Goal: Task Accomplishment & Management: Use online tool/utility

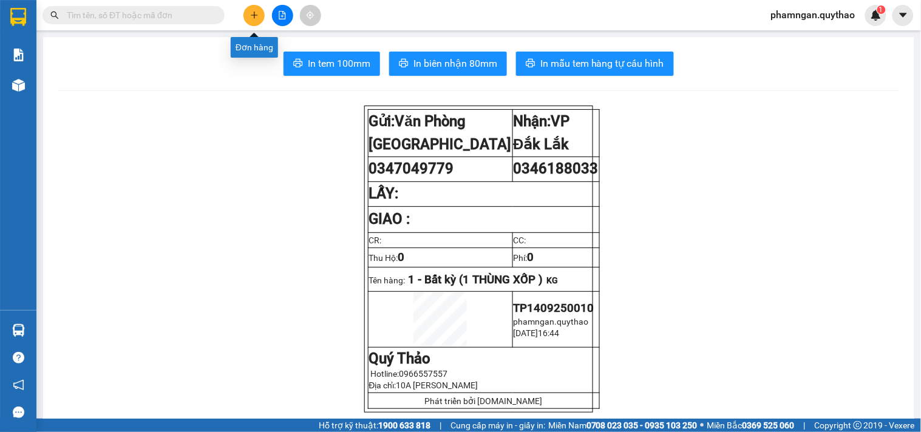
click at [251, 13] on icon "plus" at bounding box center [254, 15] width 8 height 8
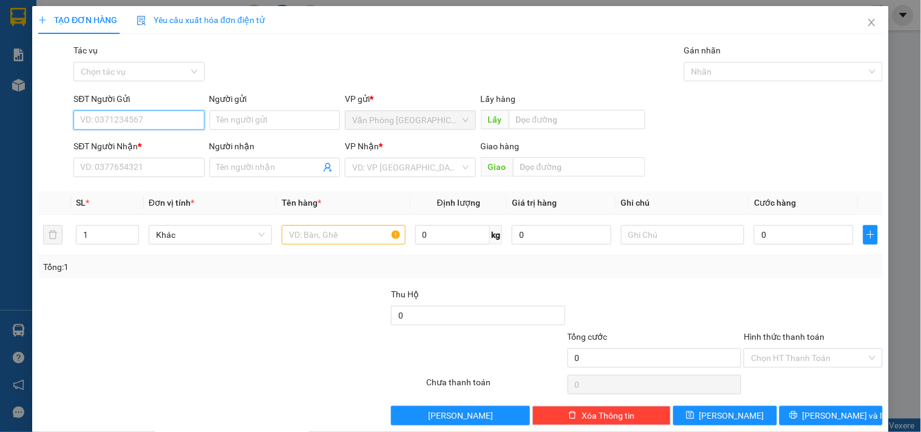
click at [127, 119] on input "SĐT Người Gửi" at bounding box center [138, 119] width 130 height 19
type input "0982103173"
click at [130, 150] on div "0982103173" at bounding box center [137, 144] width 115 height 13
type input "0356505505"
type input "CX EABAR"
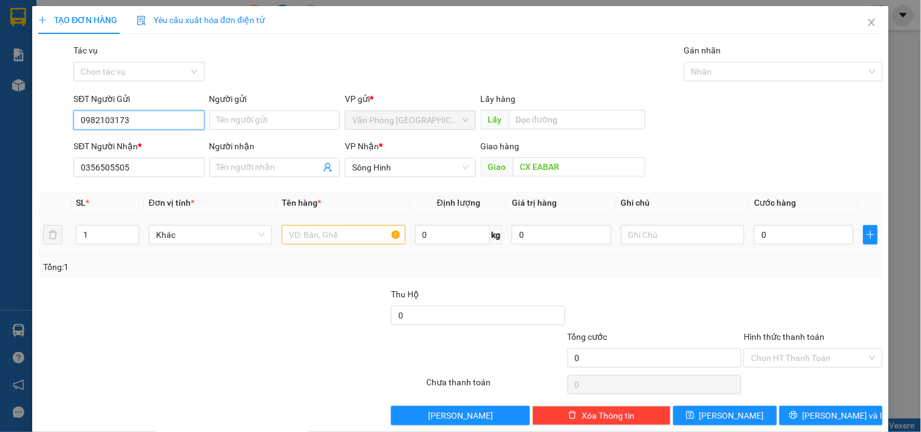
type input "0982103173"
click at [302, 228] on input "text" at bounding box center [343, 234] width 123 height 19
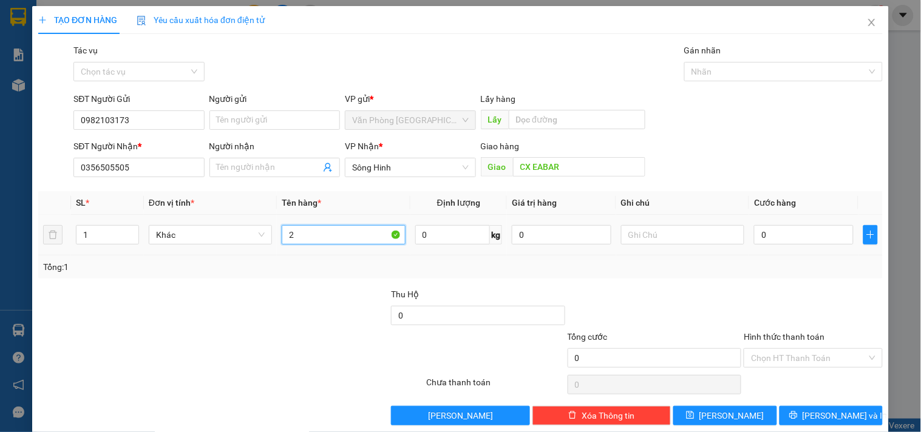
type input "2"
type input "2 BAO TRẮNG"
click at [104, 240] on input "1" at bounding box center [107, 235] width 62 height 18
type input "2"
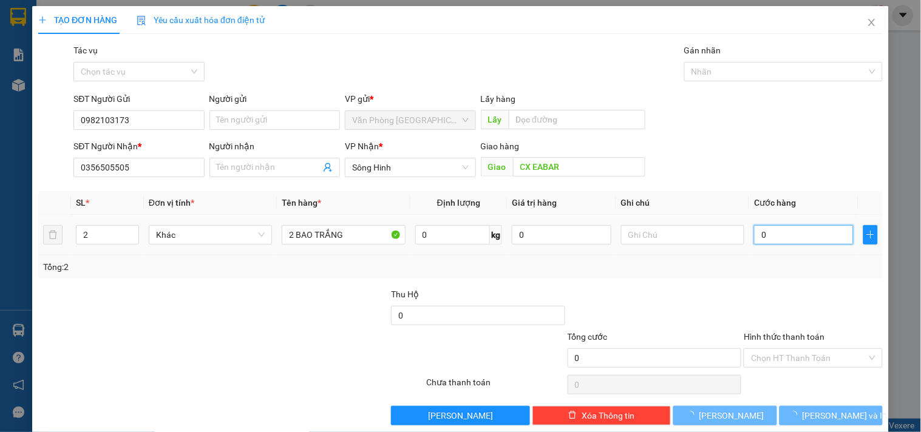
click at [798, 235] on input "0" at bounding box center [804, 234] width 100 height 19
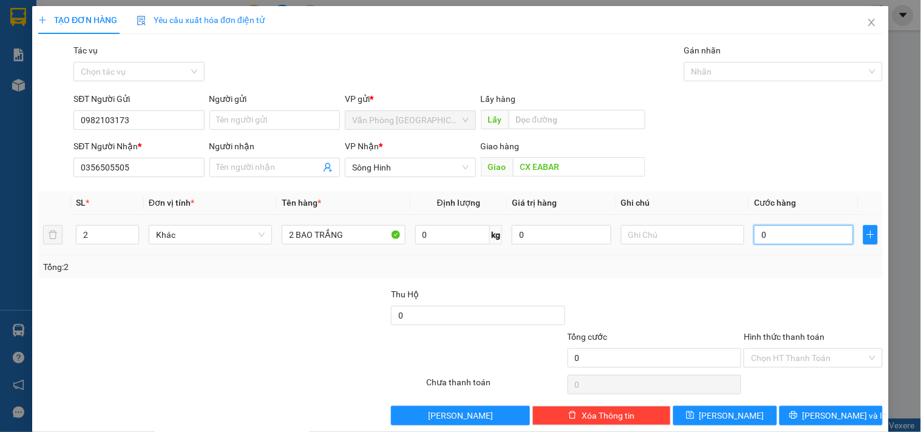
type input "1"
type input "12"
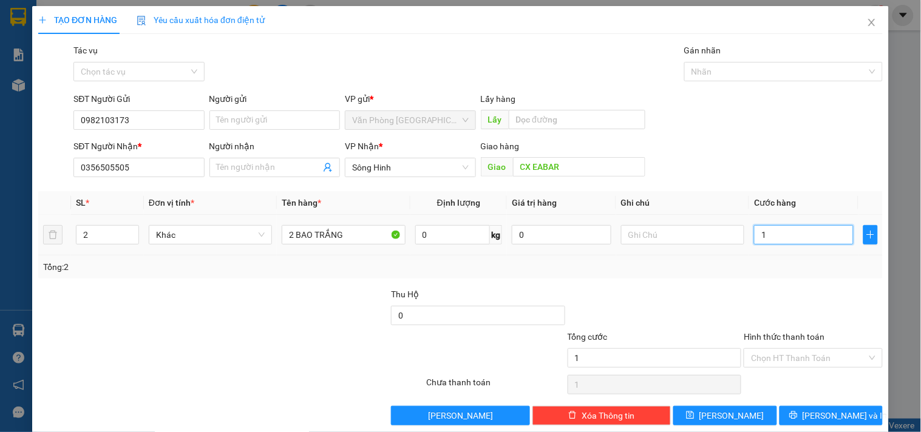
type input "12"
type input "120"
type input "120.000"
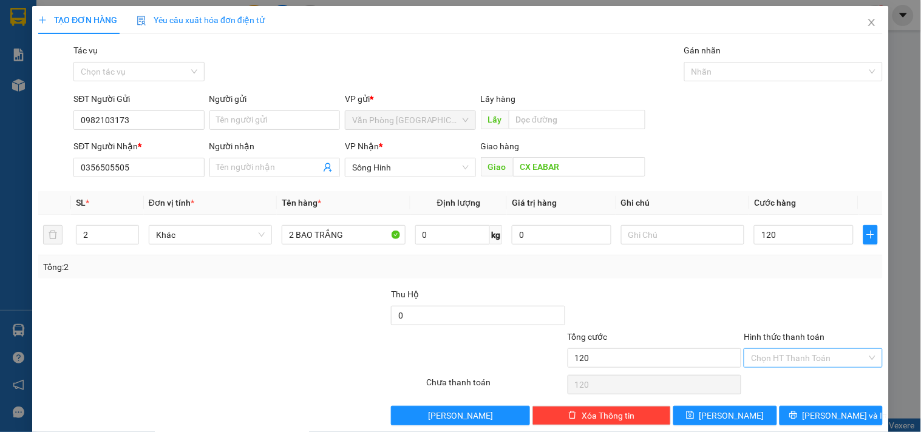
type input "120.000"
click at [768, 359] on input "Hình thức thanh toán" at bounding box center [808, 358] width 115 height 18
click at [783, 287] on div "Tại văn phòng" at bounding box center [805, 294] width 137 height 19
type input "0"
click at [797, 419] on icon "printer" at bounding box center [793, 415] width 8 height 8
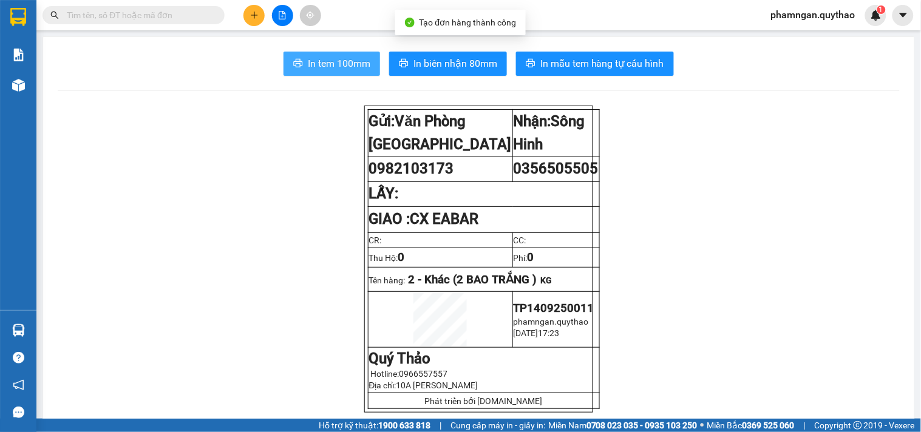
click at [344, 53] on button "In tem 100mm" at bounding box center [331, 64] width 96 height 24
drag, startPoint x: 350, startPoint y: 59, endPoint x: 325, endPoint y: 68, distance: 26.3
click at [348, 61] on span "In tem 100mm" at bounding box center [339, 63] width 63 height 15
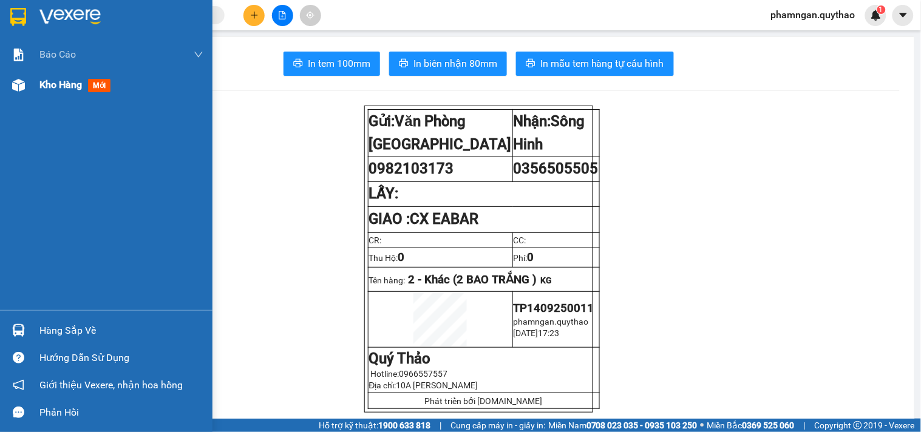
click at [70, 87] on span "Kho hàng" at bounding box center [60, 85] width 42 height 12
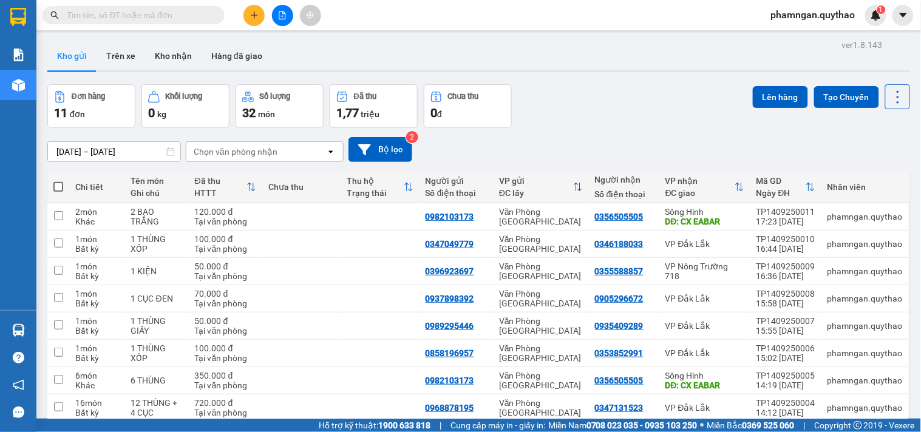
click at [249, 23] on button at bounding box center [253, 15] width 21 height 21
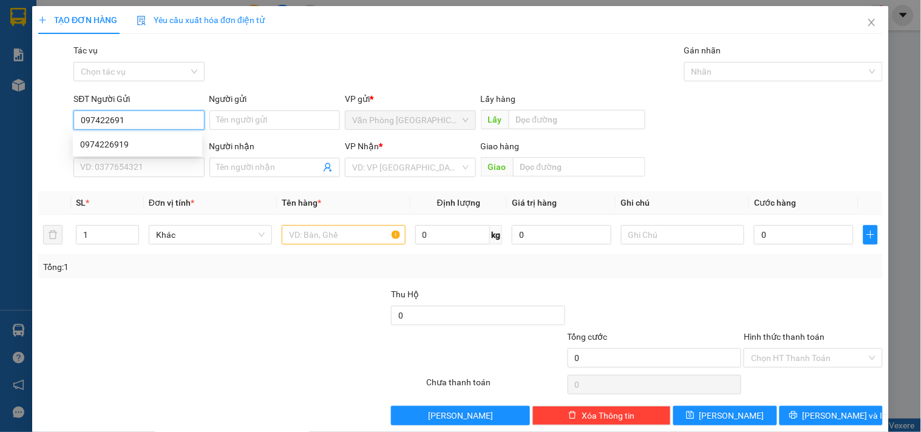
type input "0974226919"
click at [152, 138] on div "0974226919" at bounding box center [137, 144] width 115 height 13
type input "0945736718"
type input "THƯ"
type input "0974226919"
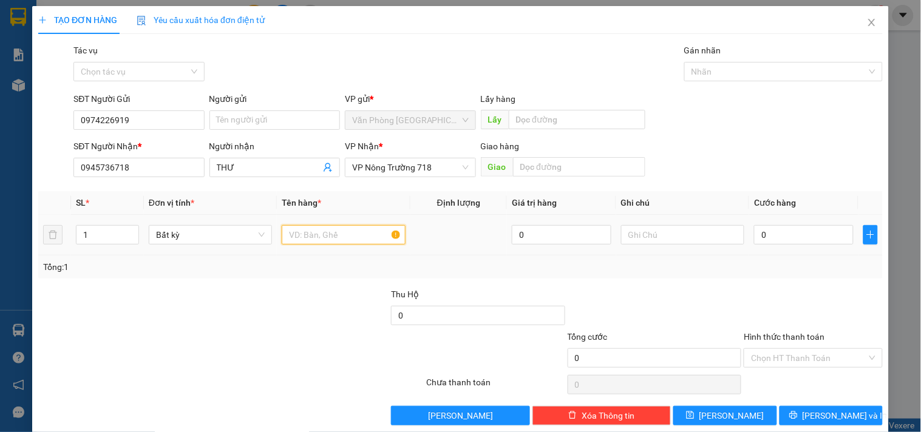
click at [313, 239] on input "text" at bounding box center [343, 234] width 123 height 19
type input "1 BAO XANH"
click at [781, 240] on input "0" at bounding box center [804, 234] width 100 height 19
type input "1"
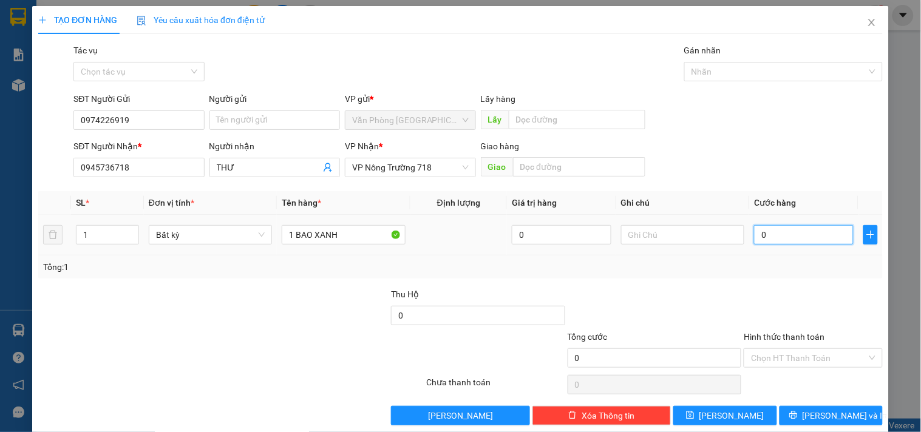
type input "1"
type input "12"
type input "120"
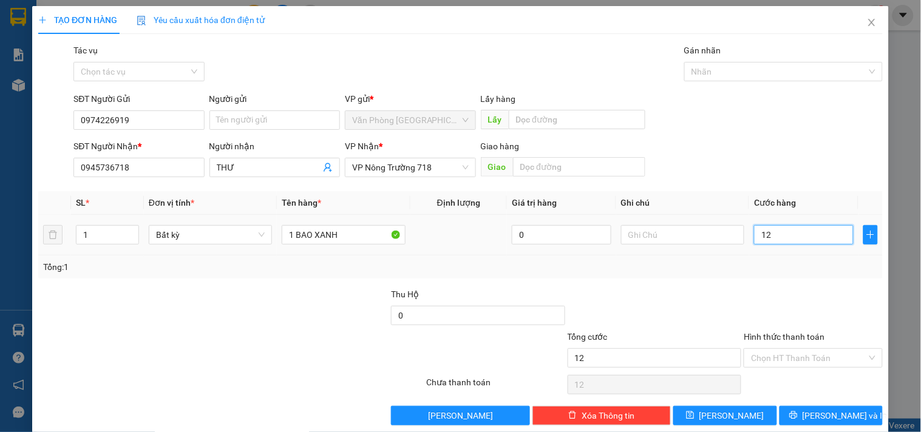
type input "120"
type input "120.000"
drag, startPoint x: 781, startPoint y: 240, endPoint x: 865, endPoint y: 305, distance: 106.0
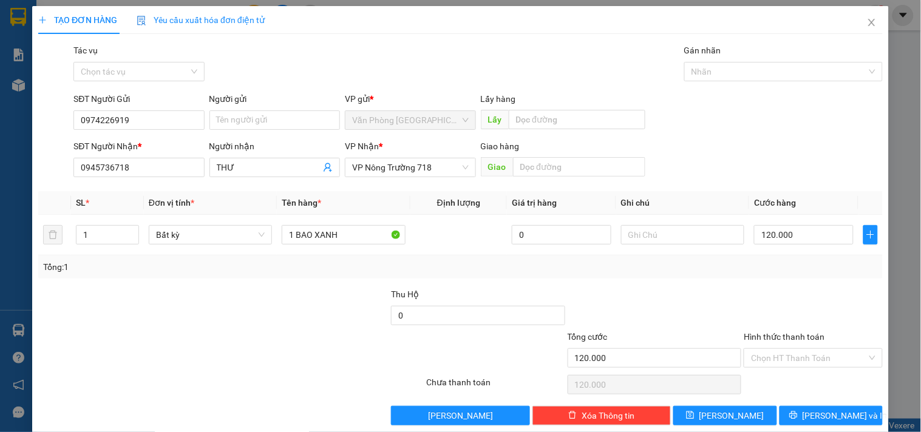
click at [865, 305] on div at bounding box center [812, 309] width 141 height 42
click at [777, 353] on input "Hình thức thanh toán" at bounding box center [808, 358] width 115 height 18
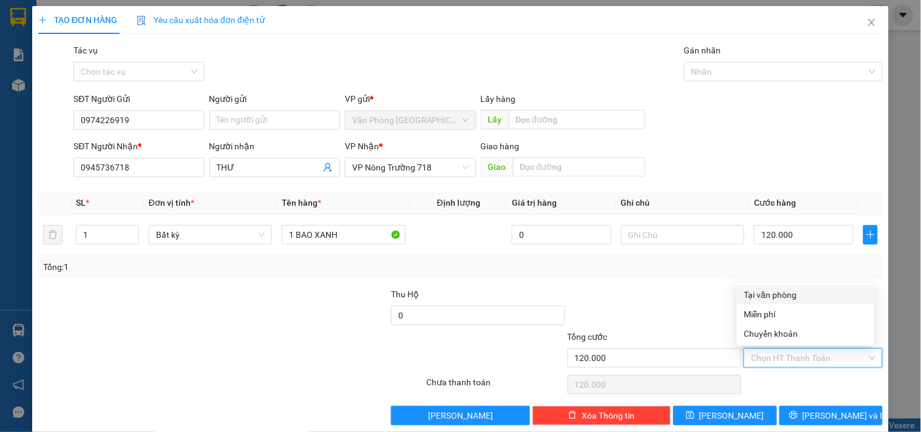
drag, startPoint x: 767, startPoint y: 292, endPoint x: 779, endPoint y: 340, distance: 49.5
click at [769, 291] on div "Tại văn phòng" at bounding box center [805, 294] width 123 height 13
type input "0"
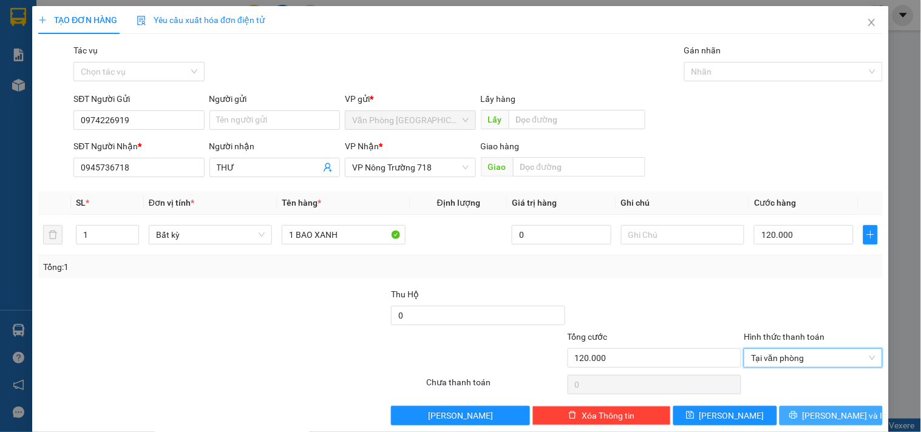
click at [782, 406] on button "Lưu và In" at bounding box center [830, 415] width 103 height 19
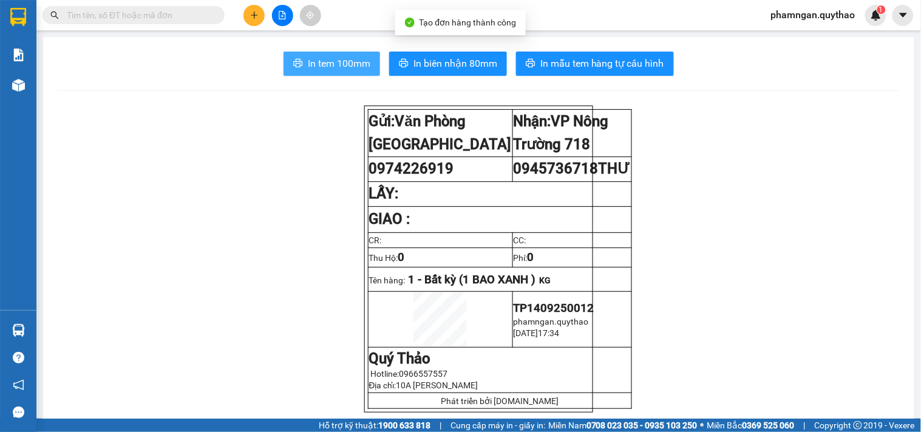
click at [342, 52] on button "In tem 100mm" at bounding box center [331, 64] width 96 height 24
click at [243, 19] on div at bounding box center [282, 15] width 91 height 21
click at [259, 15] on button at bounding box center [253, 15] width 21 height 21
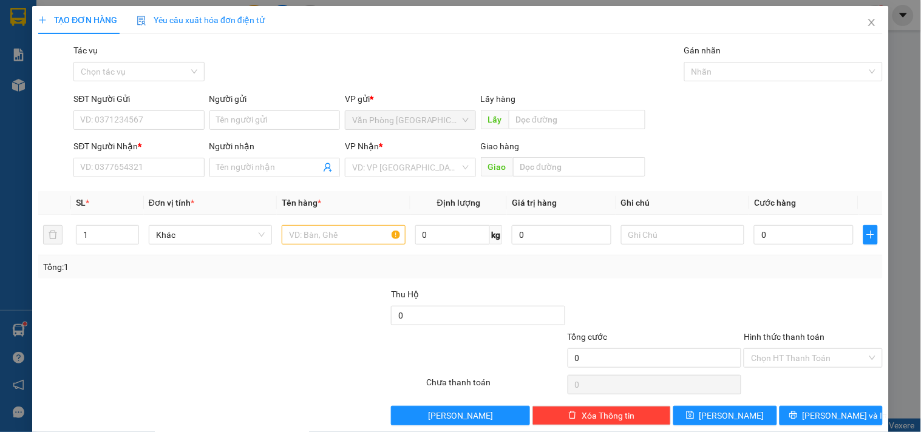
click at [119, 107] on div "SĐT Người Gửi" at bounding box center [138, 101] width 130 height 18
click at [137, 126] on input "SĐT Người Gửi" at bounding box center [138, 119] width 130 height 19
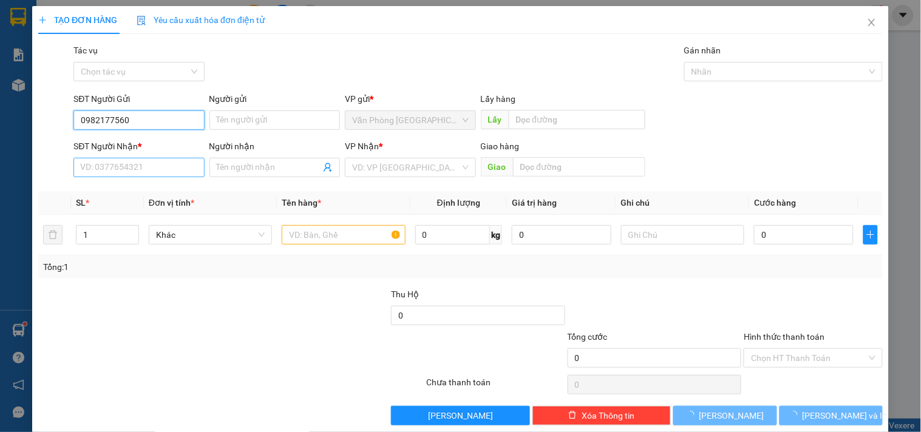
type input "0982177560"
click at [121, 169] on input "SĐT Người Nhận *" at bounding box center [138, 167] width 130 height 19
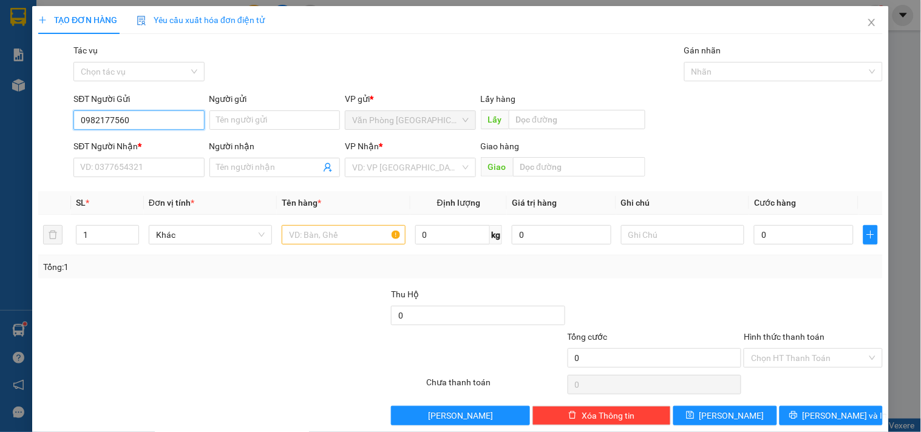
drag, startPoint x: 33, startPoint y: 120, endPoint x: 0, endPoint y: 124, distance: 33.6
click at [0, 124] on div "TẠO ĐƠN HÀNG Yêu cầu xuất hóa đơn điện tử Transit Pickup Surcharge Ids Transit …" at bounding box center [460, 216] width 921 height 432
click at [131, 177] on input "SĐT Người Nhận *" at bounding box center [138, 167] width 130 height 19
paste input "0982177560"
drag, startPoint x: 132, startPoint y: 189, endPoint x: 152, endPoint y: 124, distance: 68.1
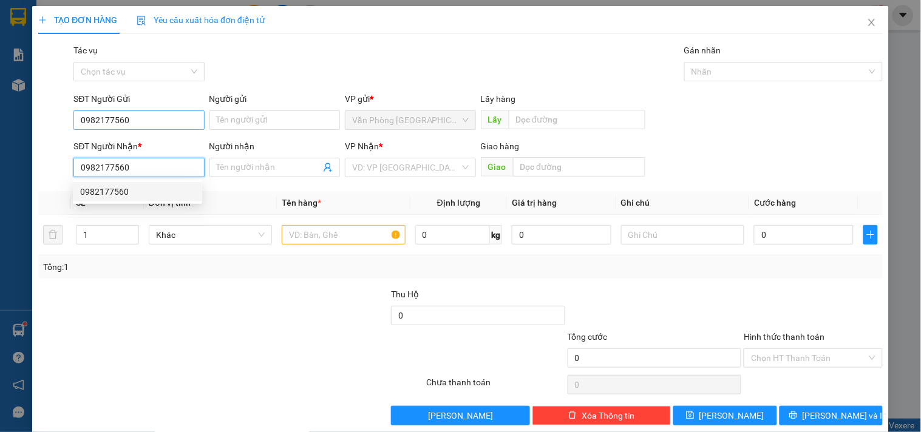
click at [132, 189] on div "0982177560" at bounding box center [137, 191] width 115 height 13
type input "0982177560"
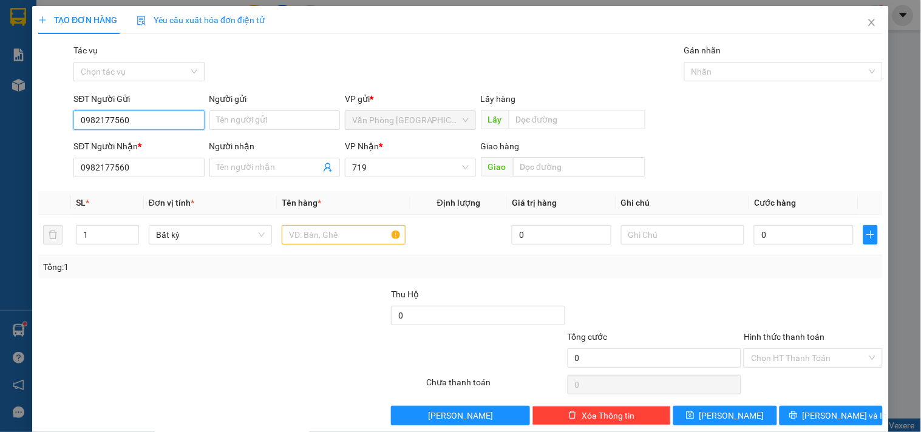
drag, startPoint x: 160, startPoint y: 124, endPoint x: 0, endPoint y: 124, distance: 160.2
click at [0, 124] on div "TẠO ĐƠN HÀNG Yêu cầu xuất hóa đơn điện tử Transit Pickup Surcharge Ids Transit …" at bounding box center [460, 216] width 921 height 432
type input "0975889842"
click at [299, 228] on input "text" at bounding box center [343, 234] width 123 height 19
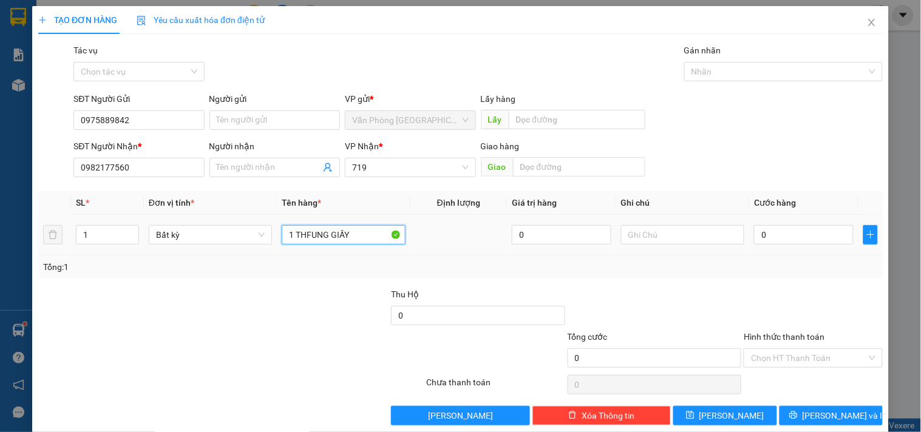
click at [323, 233] on input "1 THFUNG GIẤY" at bounding box center [343, 234] width 123 height 19
type input "1 THÙNG GIẤY"
click at [832, 237] on input "0" at bounding box center [804, 234] width 100 height 19
type input "8"
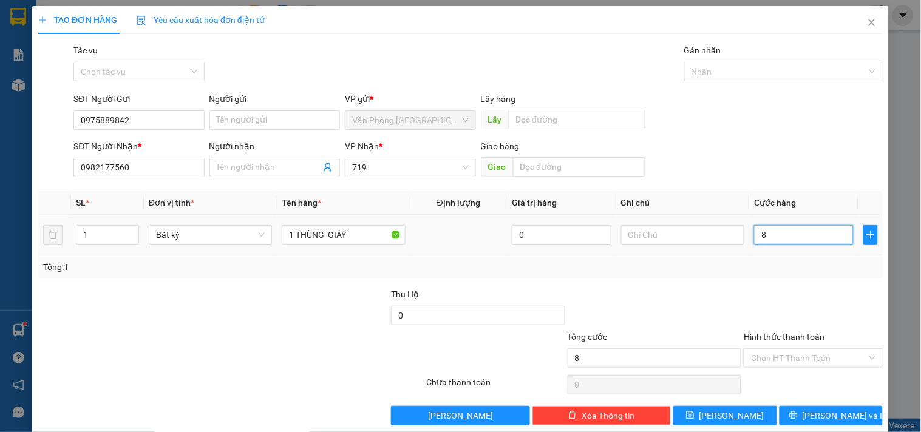
type input "8"
type input "80"
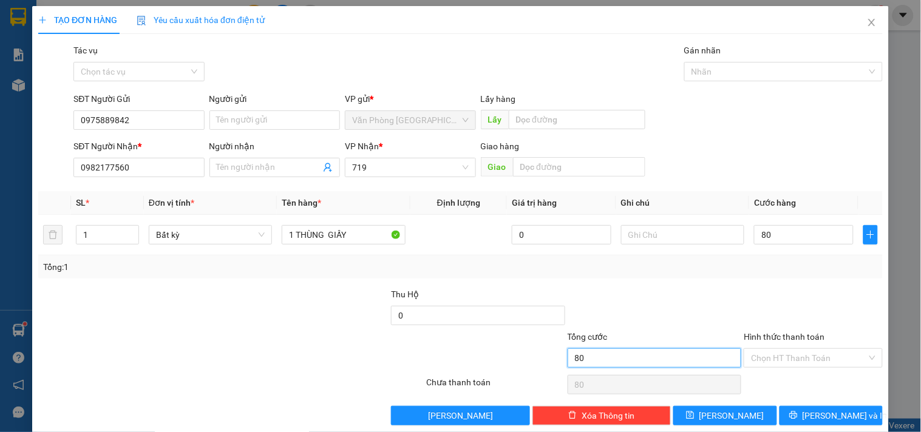
type input "80.000"
click at [689, 359] on input "80.000" at bounding box center [654, 357] width 174 height 19
click at [797, 357] on input "Hình thức thanh toán" at bounding box center [808, 358] width 115 height 18
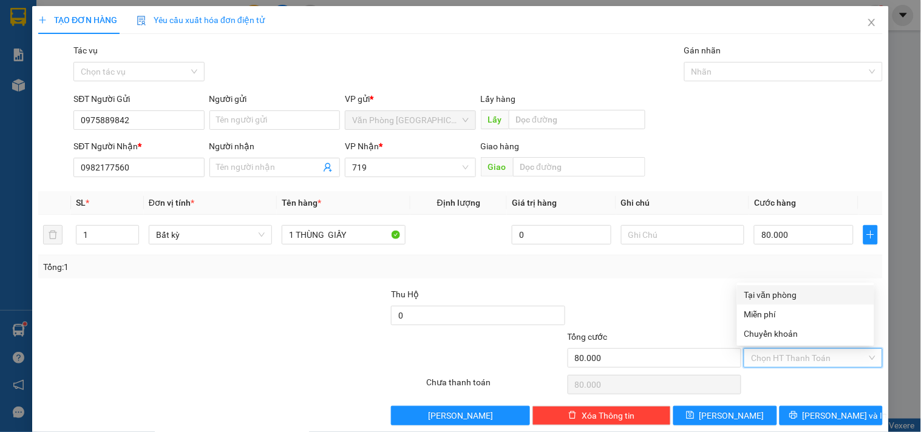
click at [784, 286] on div "Tại văn phòng" at bounding box center [805, 294] width 137 height 19
type input "0"
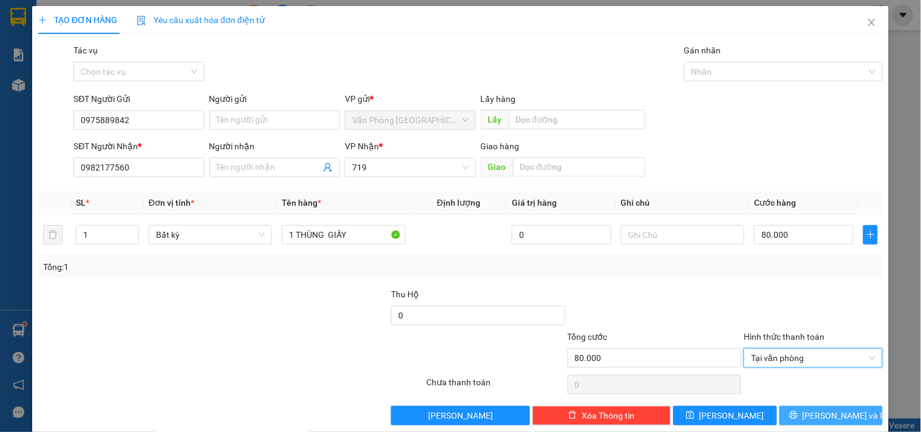
drag, startPoint x: 791, startPoint y: 413, endPoint x: 793, endPoint y: 407, distance: 6.3
click at [791, 413] on button "Lưu và In" at bounding box center [830, 415] width 103 height 19
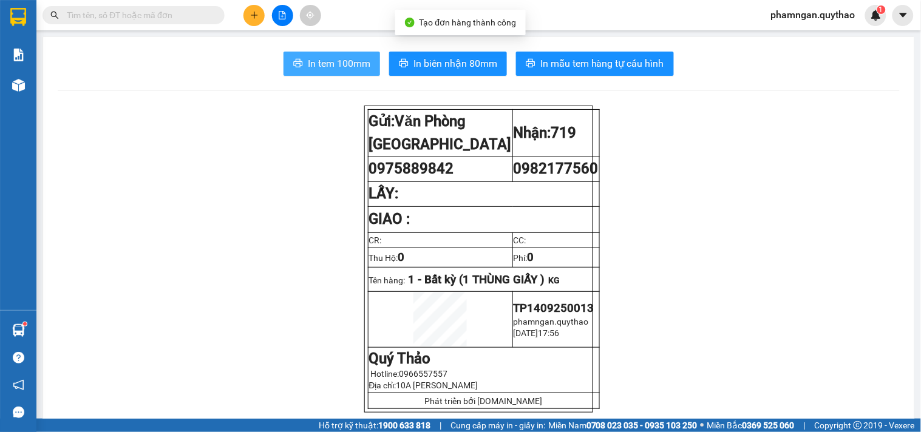
click at [308, 58] on span "In tem 100mm" at bounding box center [339, 63] width 63 height 15
click at [343, 62] on span "In tem 100mm" at bounding box center [339, 63] width 63 height 15
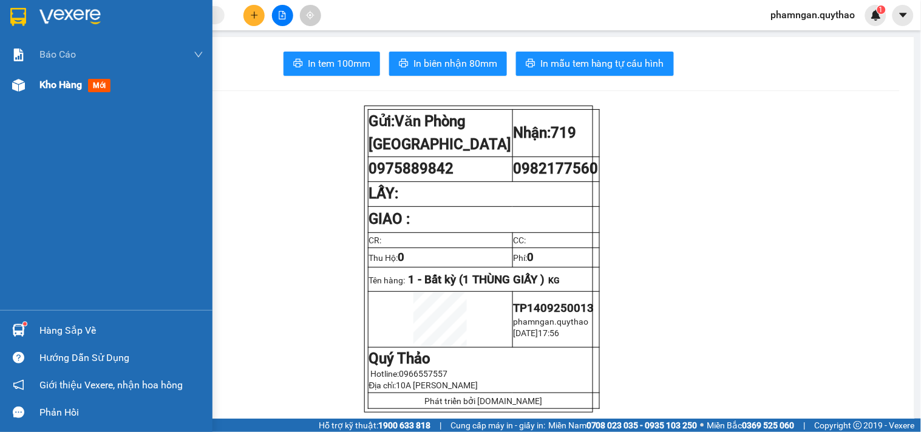
click at [25, 89] on div at bounding box center [18, 85] width 21 height 21
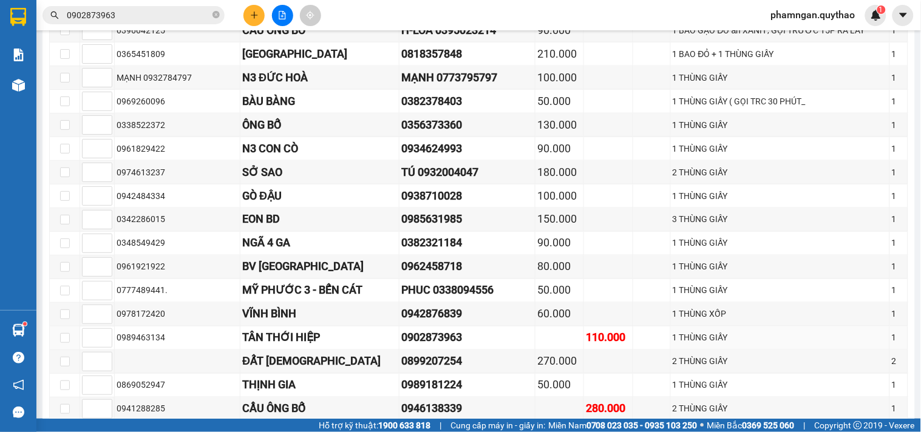
scroll to position [269, 0]
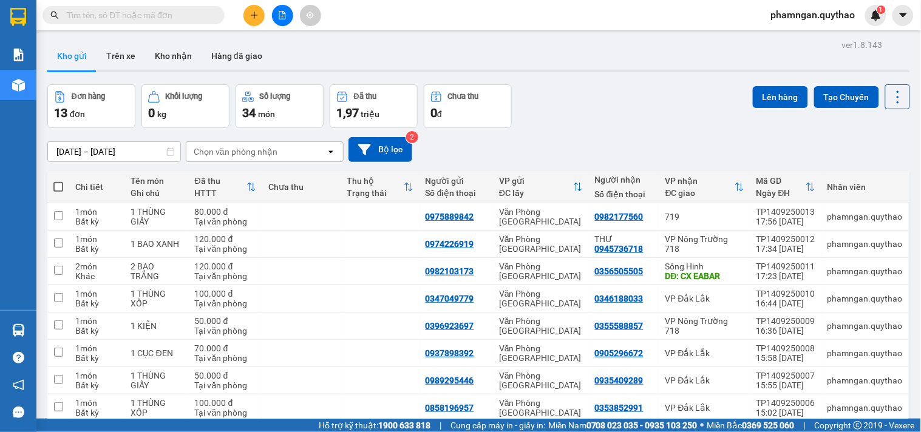
click at [53, 188] on span at bounding box center [58, 187] width 10 height 10
click at [58, 181] on input "checkbox" at bounding box center [58, 181] width 0 height 0
checkbox input "true"
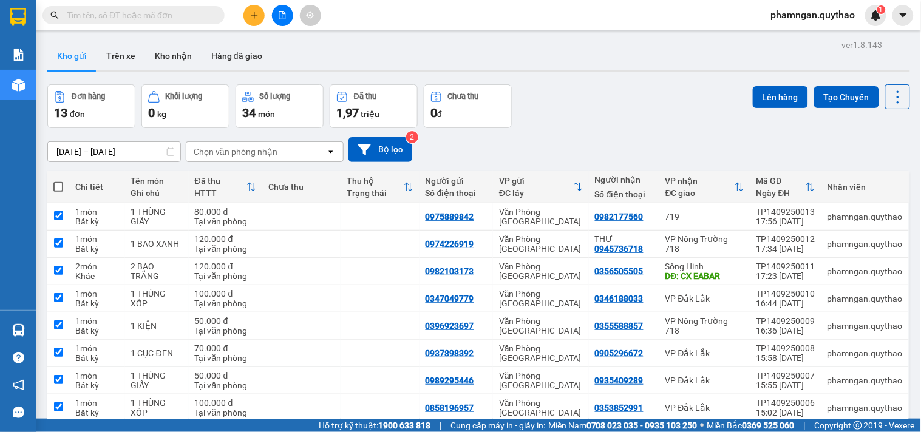
checkbox input "true"
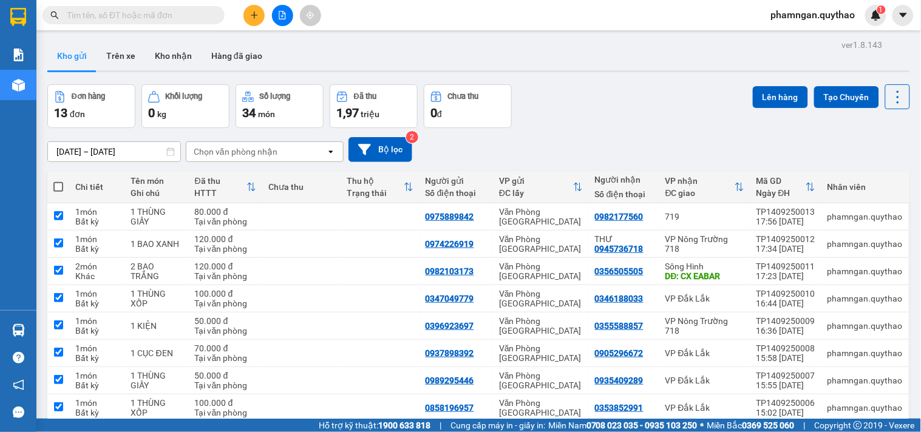
checkbox input "true"
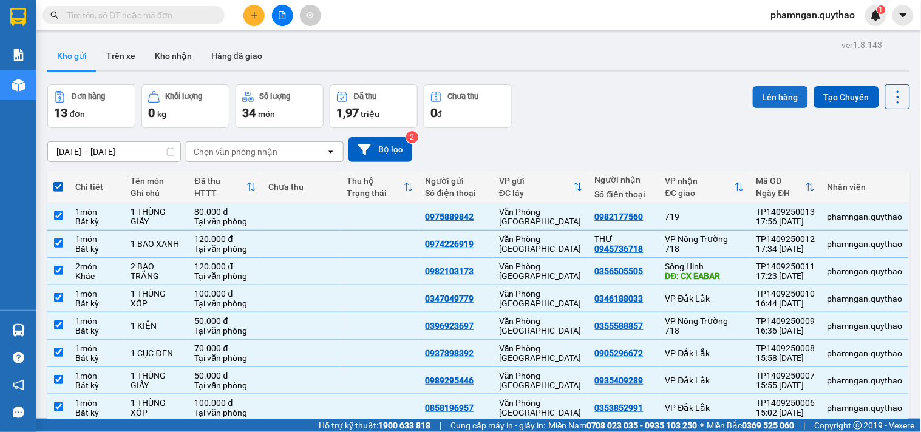
click at [767, 102] on button "Lên hàng" at bounding box center [780, 97] width 55 height 22
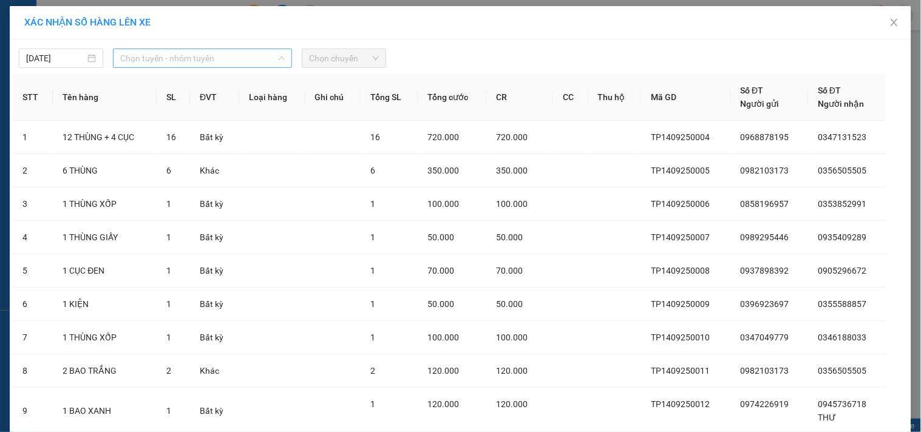
click at [135, 66] on span "Chọn tuyến - nhóm tuyến" at bounding box center [202, 58] width 164 height 18
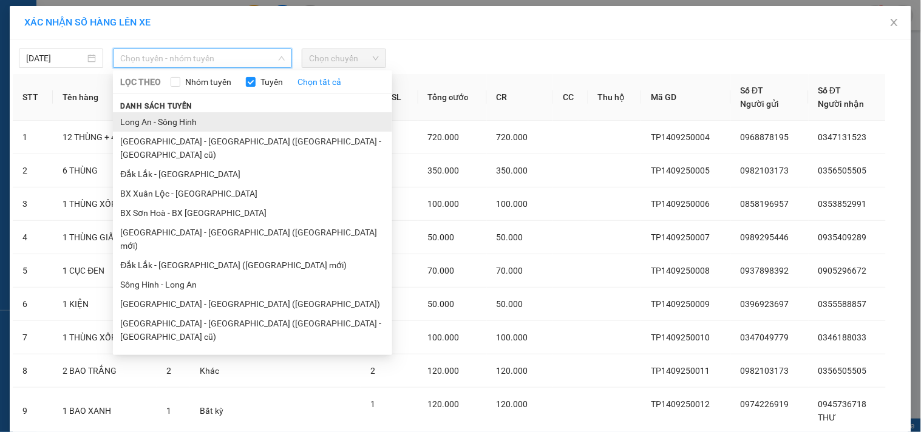
click at [163, 119] on li "Long An - Sông Hinh" at bounding box center [252, 121] width 279 height 19
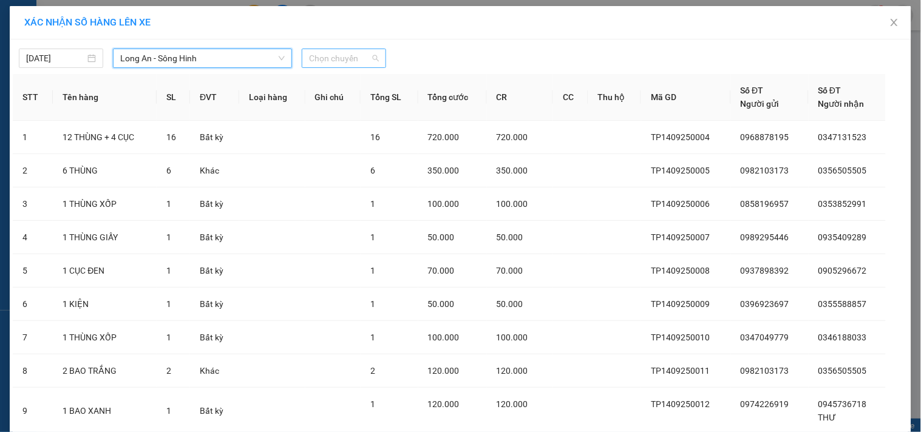
click at [337, 59] on span "Chọn chuyến" at bounding box center [344, 58] width 70 height 18
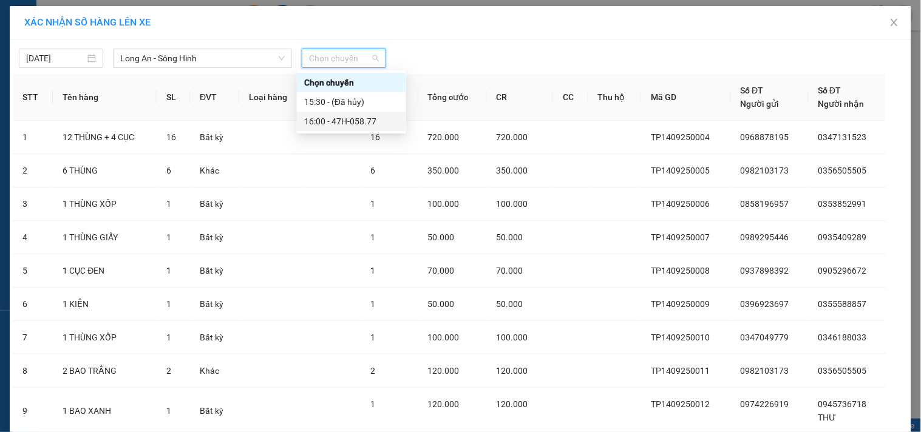
click at [347, 117] on div "16:00 - 47H-058.77" at bounding box center [351, 121] width 95 height 13
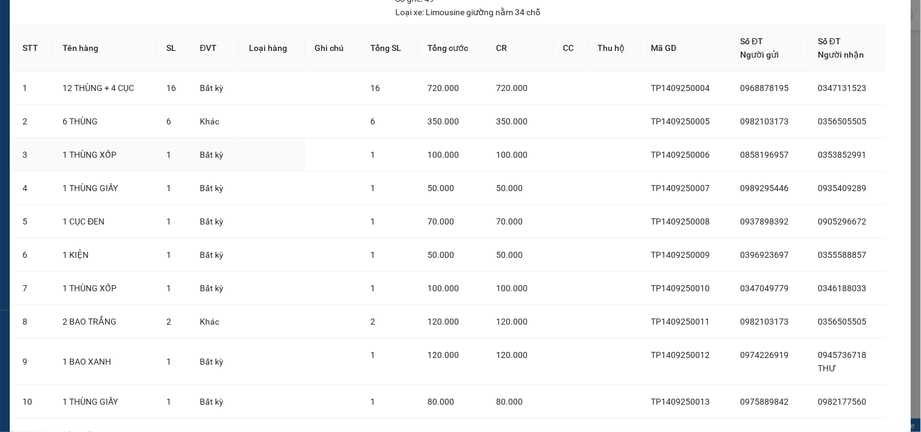
scroll to position [152, 0]
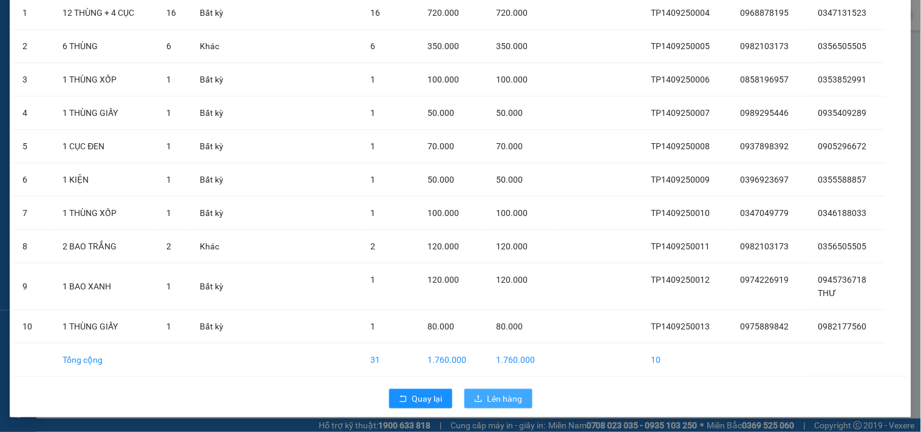
click at [487, 399] on span "Lên hàng" at bounding box center [504, 398] width 35 height 13
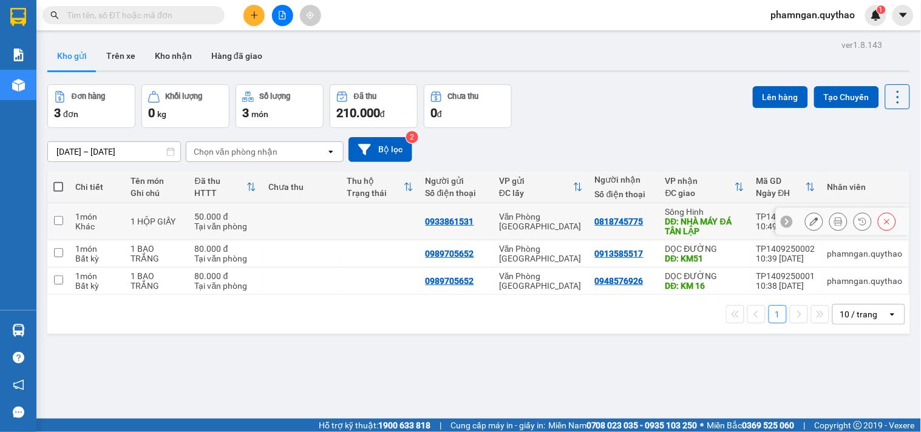
drag, startPoint x: 353, startPoint y: 222, endPoint x: 339, endPoint y: 235, distance: 18.9
click at [351, 223] on td at bounding box center [379, 221] width 78 height 37
checkbox input "true"
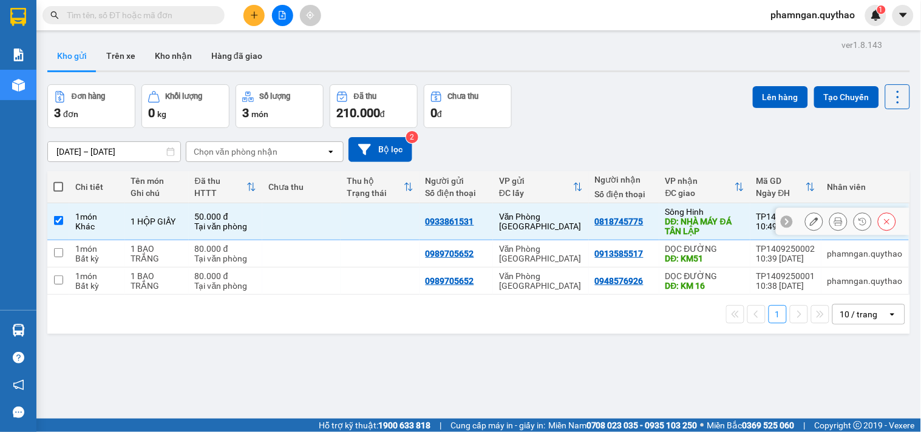
drag, startPoint x: 334, startPoint y: 243, endPoint x: 337, endPoint y: 258, distance: 15.4
click at [334, 245] on td at bounding box center [301, 253] width 78 height 27
checkbox input "true"
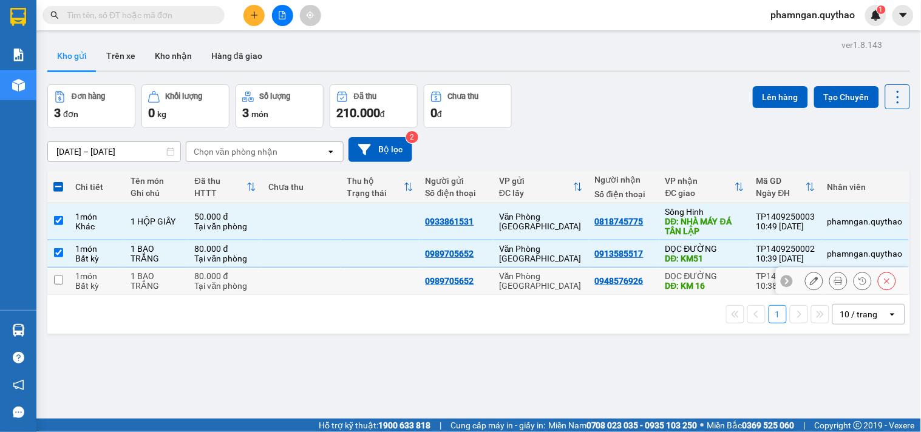
click at [334, 276] on td at bounding box center [301, 281] width 78 height 27
checkbox input "true"
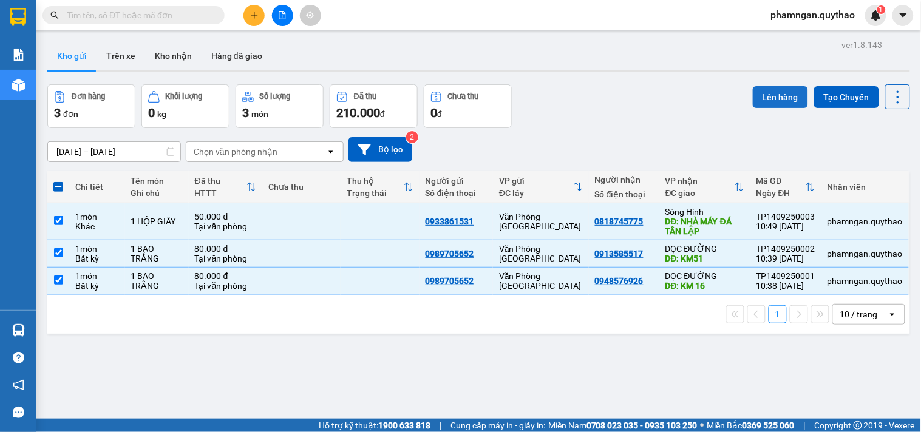
click at [769, 88] on button "Lên hàng" at bounding box center [780, 97] width 55 height 22
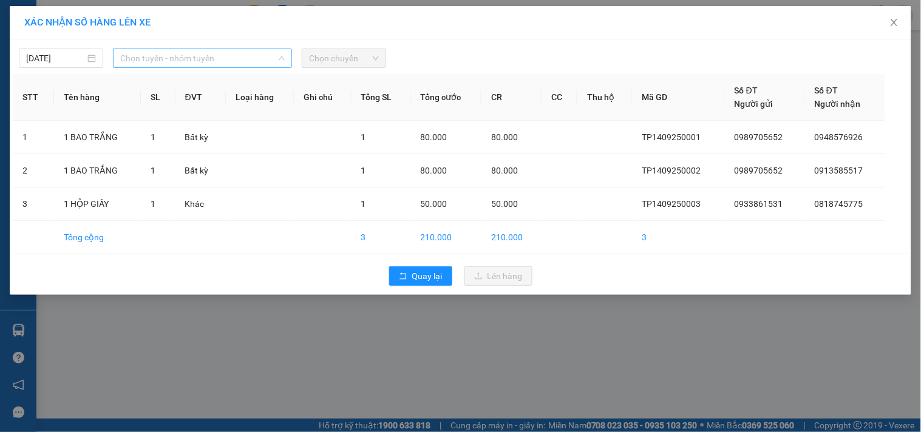
drag, startPoint x: 154, startPoint y: 53, endPoint x: 144, endPoint y: 82, distance: 30.3
click at [154, 53] on span "Chọn tuyến - nhóm tuyến" at bounding box center [202, 58] width 164 height 18
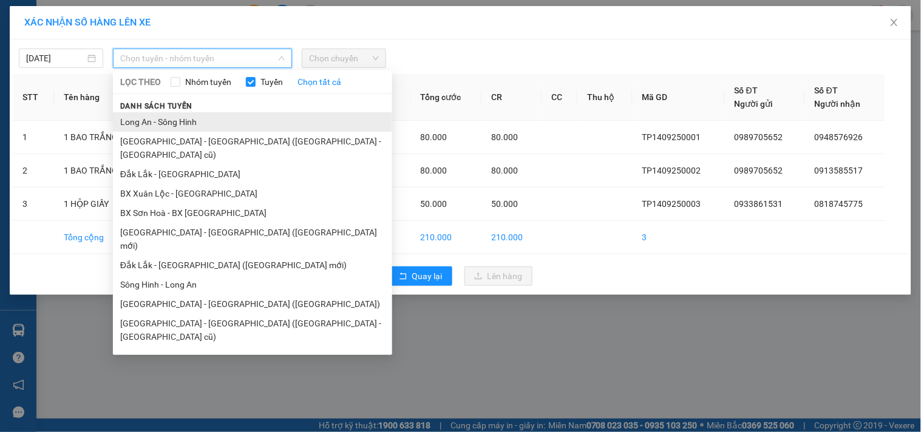
click at [149, 120] on li "Long An - Sông Hinh" at bounding box center [252, 121] width 279 height 19
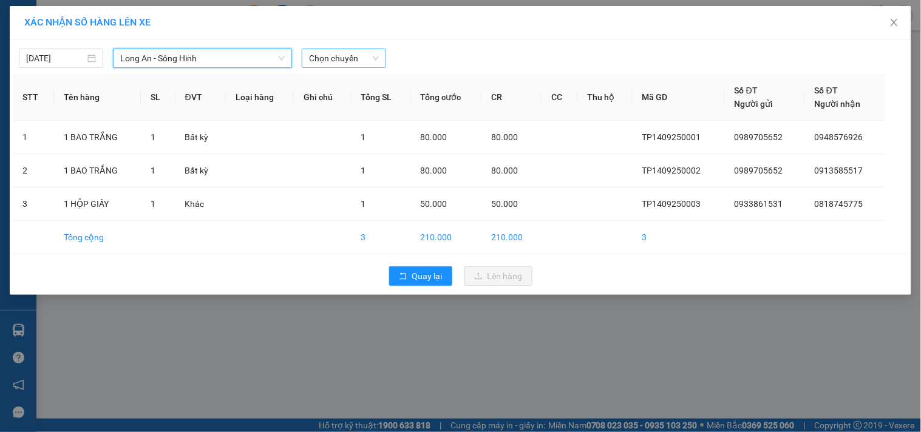
click at [367, 61] on span "Chọn chuyến" at bounding box center [344, 58] width 70 height 18
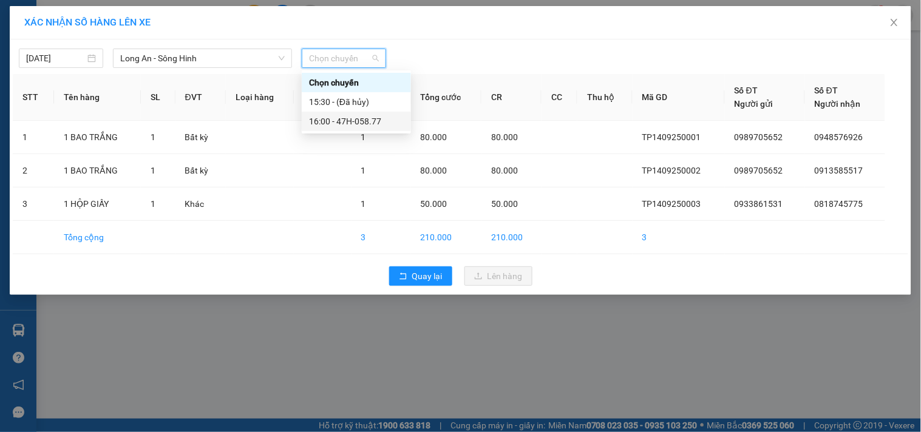
drag, startPoint x: 362, startPoint y: 118, endPoint x: 355, endPoint y: 125, distance: 9.9
click at [362, 119] on div "16:00 - 47H-058.77" at bounding box center [356, 121] width 95 height 13
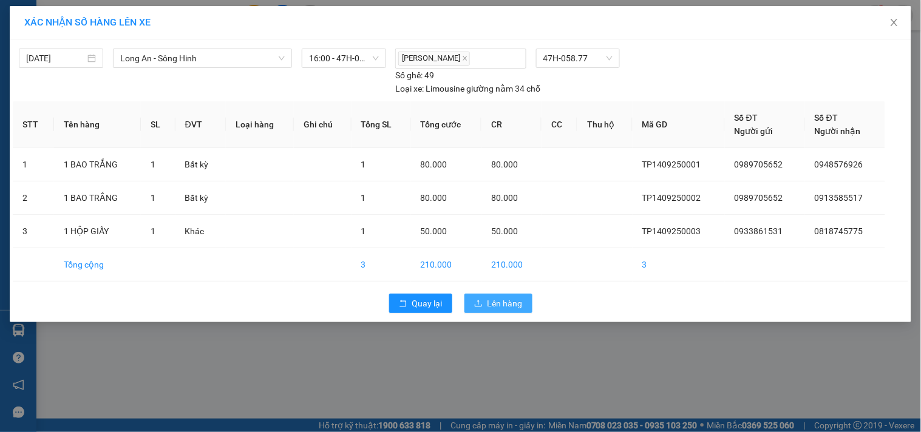
click at [509, 303] on span "Lên hàng" at bounding box center [504, 303] width 35 height 13
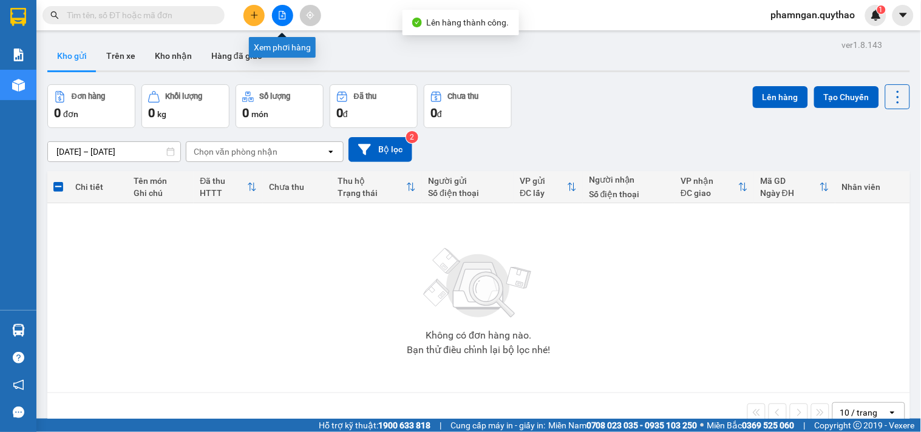
click at [282, 18] on icon "file-add" at bounding box center [282, 15] width 8 height 8
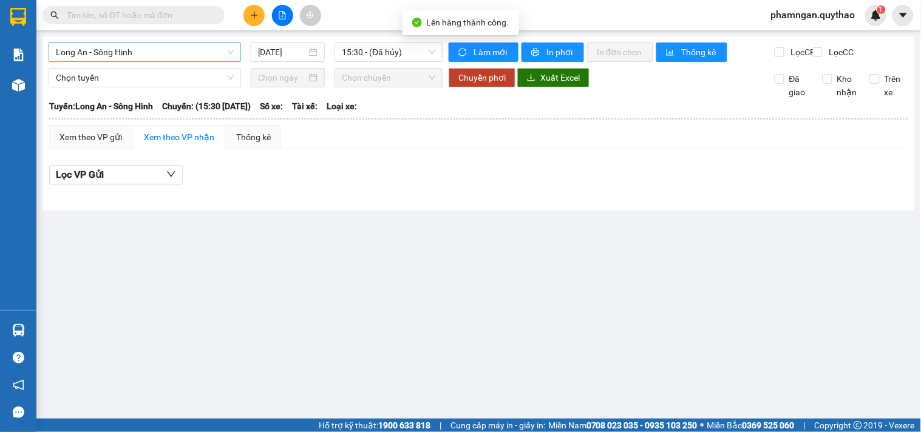
click at [176, 50] on span "Long An - Sông Hinh" at bounding box center [145, 52] width 178 height 18
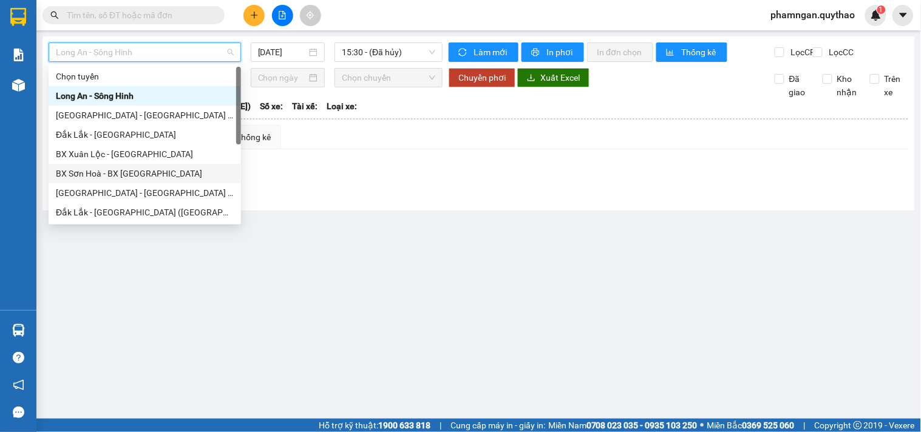
drag, startPoint x: 426, startPoint y: 197, endPoint x: 351, endPoint y: 117, distance: 109.9
click at [424, 195] on div "Lọc VP Gửi" at bounding box center [478, 178] width 859 height 39
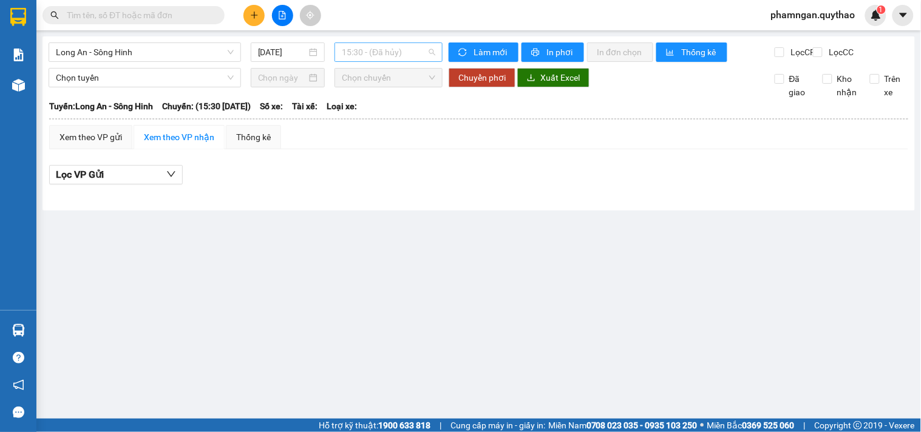
click at [372, 55] on span "15:30 - (Đã hủy)" at bounding box center [388, 52] width 93 height 18
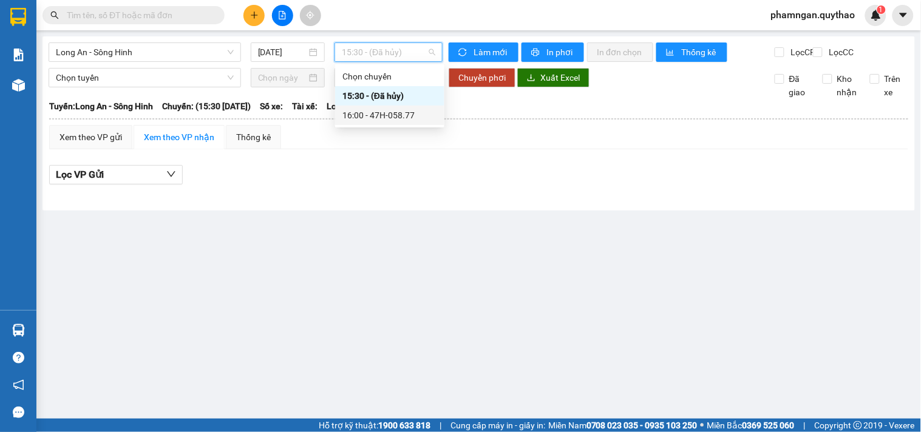
click at [382, 117] on div "16:00 - 47H-058.77" at bounding box center [389, 115] width 95 height 13
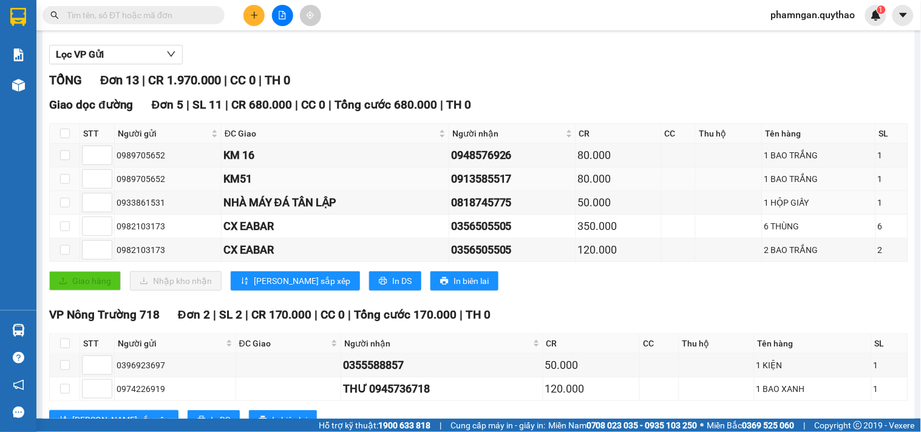
scroll to position [135, 0]
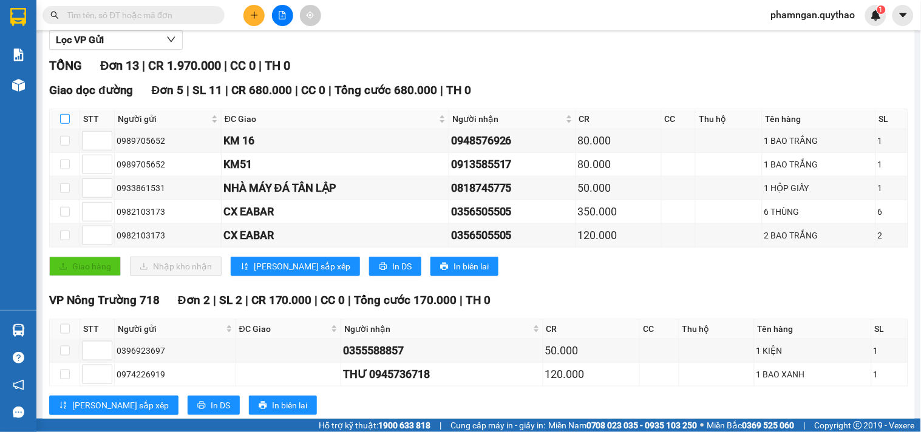
click at [63, 124] on input "checkbox" at bounding box center [65, 119] width 10 height 10
checkbox input "true"
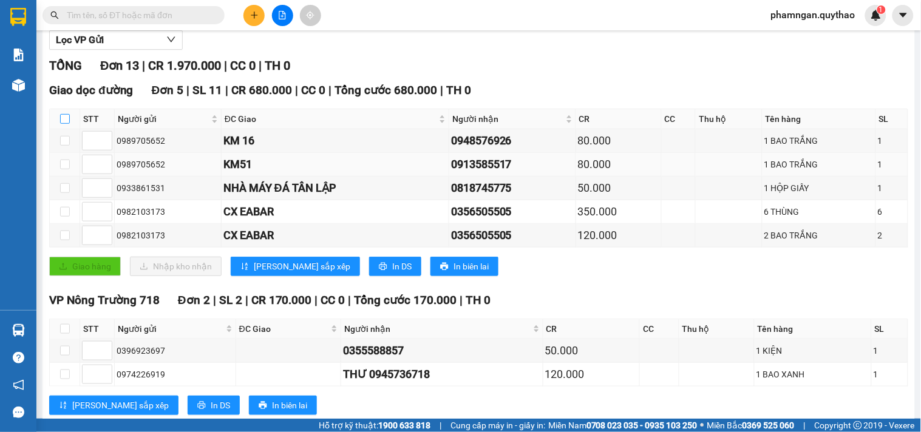
checkbox input "true"
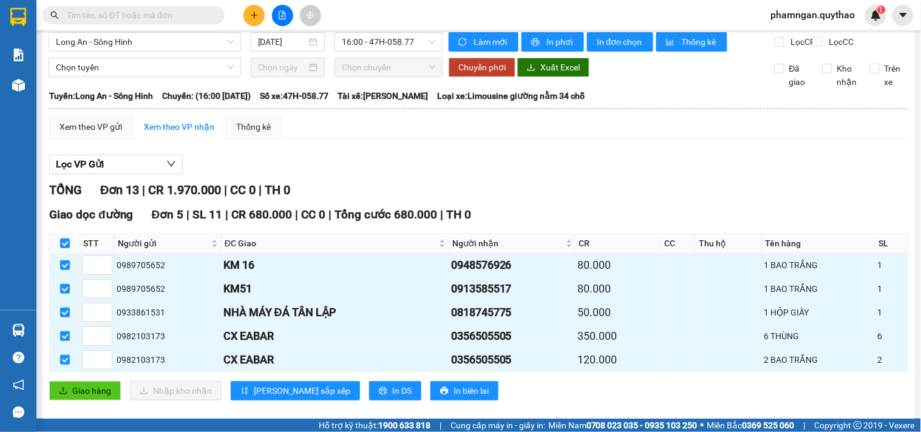
scroll to position [0, 0]
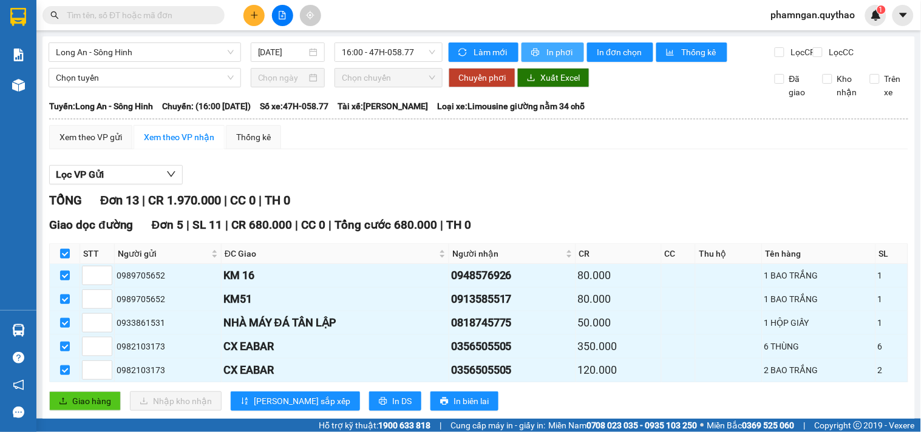
click at [560, 55] on span "In phơi" at bounding box center [560, 52] width 28 height 13
